Goal: Communication & Community: Ask a question

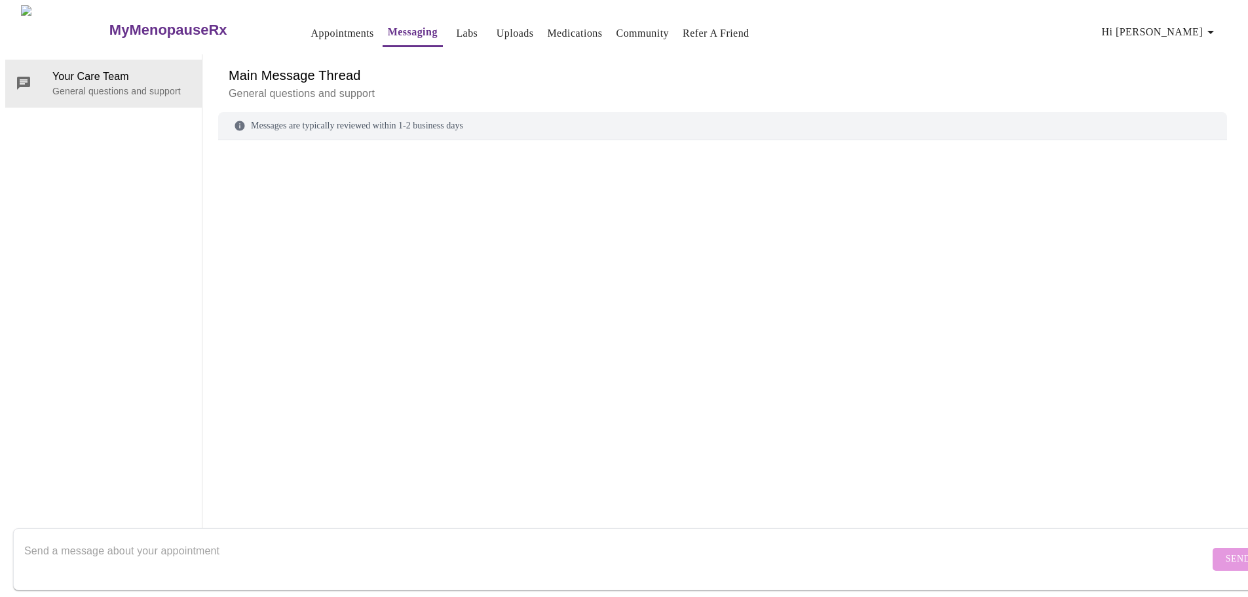
scroll to position [49, 0]
